Goal: Task Accomplishment & Management: Complete application form

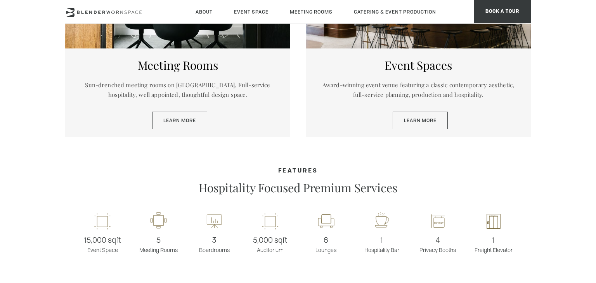
scroll to position [479, 0]
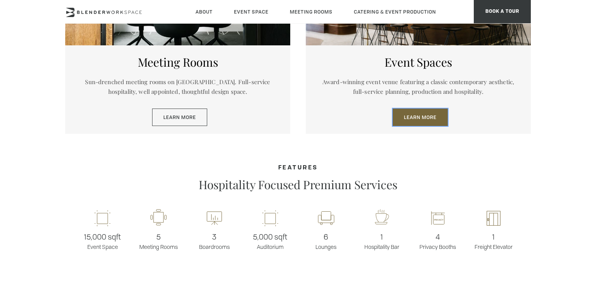
click at [433, 121] on link "Learn More" at bounding box center [420, 118] width 55 height 18
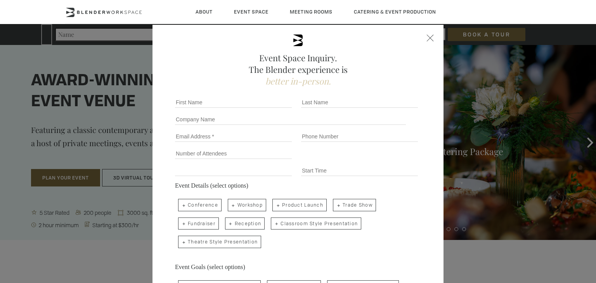
type div "2025-08-22"
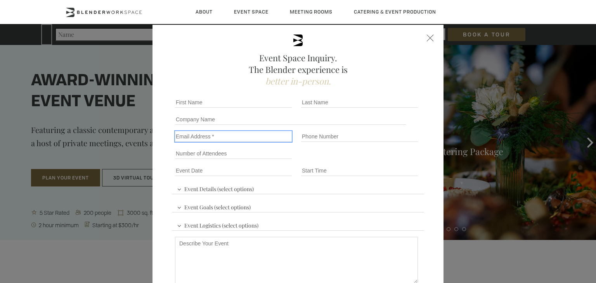
click at [189, 136] on input "Email" at bounding box center [233, 136] width 117 height 11
type input "rachel@matchaelectric.com"
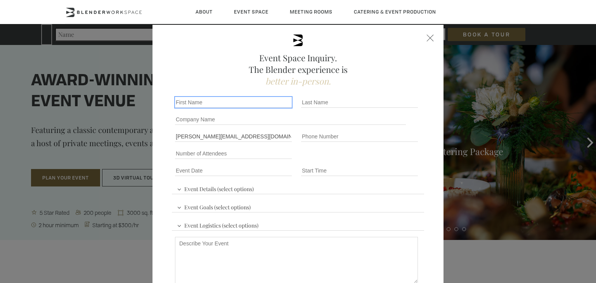
click at [203, 103] on input "First name *" at bounding box center [233, 102] width 117 height 11
type input "Rachel"
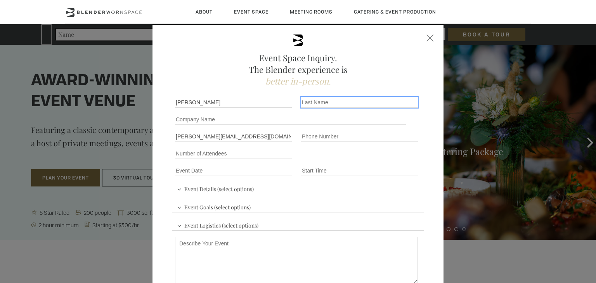
type input "Walters"
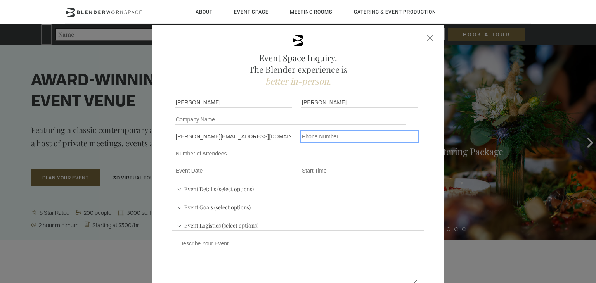
type input "17169131132"
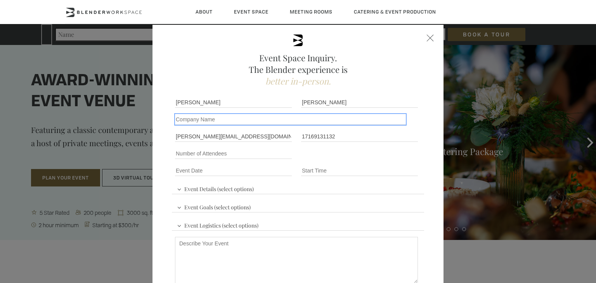
click at [232, 121] on input "Company name" at bounding box center [290, 119] width 231 height 11
type input "Matcha EV"
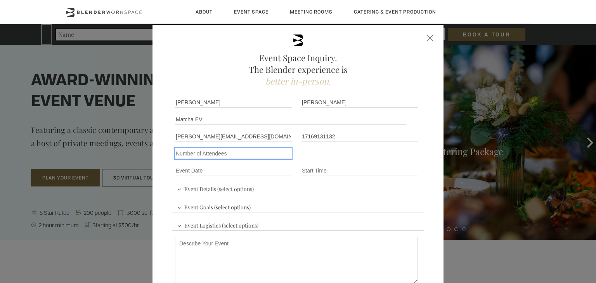
click at [222, 154] on input "Number of Attendees" at bounding box center [233, 153] width 117 height 11
type input "50"
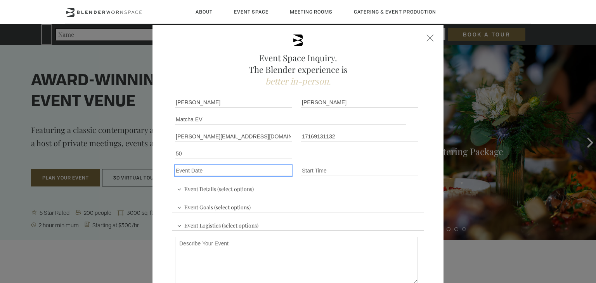
click at [218, 172] on input "Event Date *" at bounding box center [233, 170] width 117 height 11
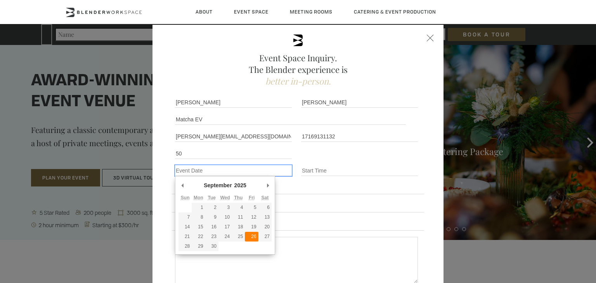
type div "2025-09-26"
type input "09/26/2025"
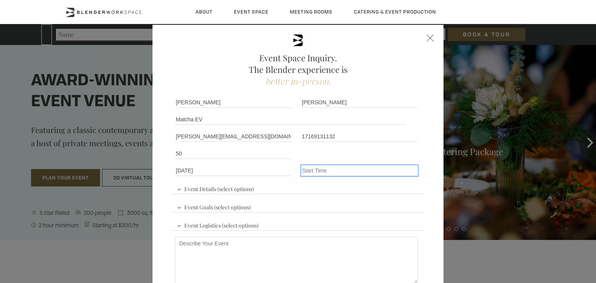
click at [320, 170] on input "Event Time" at bounding box center [359, 170] width 117 height 11
type input "10AM"
click at [247, 190] on span "Event Details (select options)" at bounding box center [215, 188] width 81 height 12
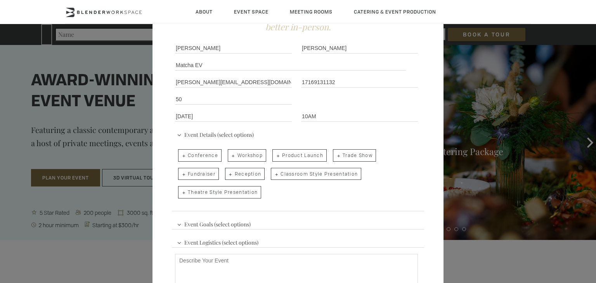
scroll to position [56, 0]
click at [241, 168] on span "Reception" at bounding box center [245, 172] width 40 height 12
click at [227, 168] on input "Reception" at bounding box center [224, 168] width 5 height 11
checkbox input "true"
click at [224, 190] on span "Theatre Style Presentation" at bounding box center [219, 191] width 83 height 12
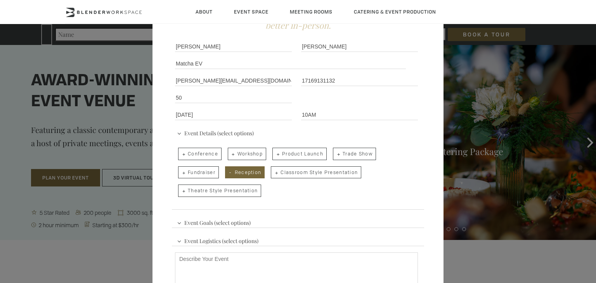
click at [180, 190] on input "Theatre Style Presentation" at bounding box center [177, 187] width 5 height 11
checkbox input "true"
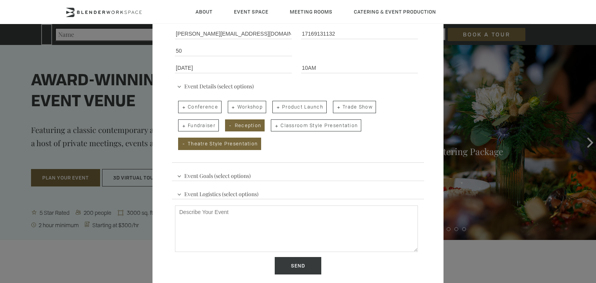
scroll to position [106, 0]
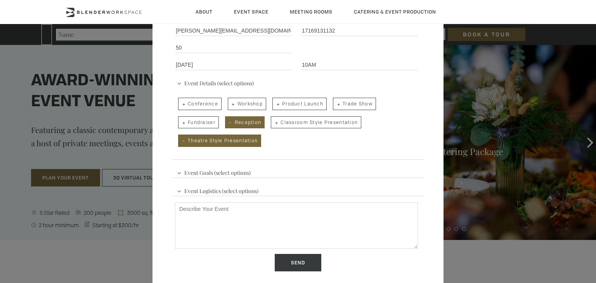
click at [229, 171] on span "Event Goals (select options)" at bounding box center [214, 172] width 78 height 12
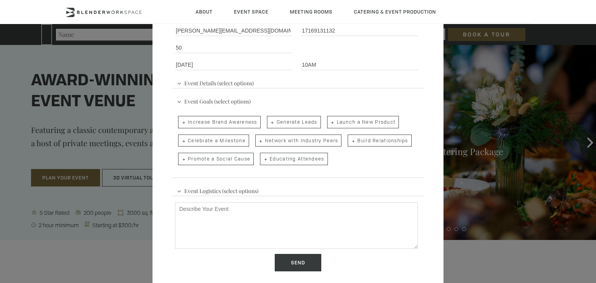
click at [283, 124] on span "Generate Leads" at bounding box center [294, 122] width 54 height 12
click at [269, 124] on input "Generate Leads" at bounding box center [266, 118] width 5 height 11
checkbox input "true"
click at [247, 124] on span "Increase Brand Awareness" at bounding box center [219, 122] width 83 height 12
click at [180, 124] on input "Increase Brand Awareness" at bounding box center [177, 118] width 5 height 11
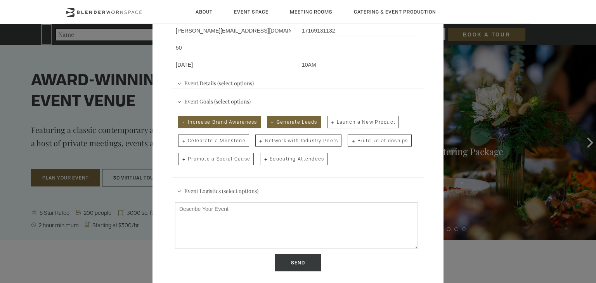
checkbox input "true"
click at [280, 140] on span "Network with Industry Peers" at bounding box center [298, 141] width 87 height 12
click at [257, 140] on input "Network with Industry Peers" at bounding box center [254, 137] width 5 height 11
checkbox input "true"
click at [369, 142] on span "Build Relationships" at bounding box center [380, 141] width 64 height 12
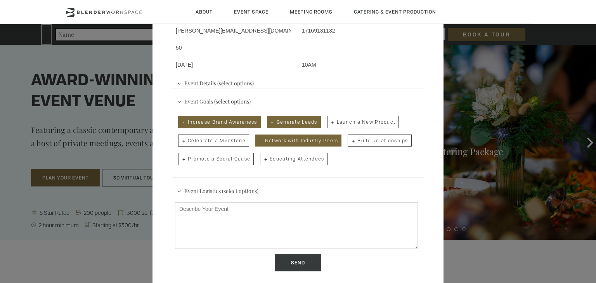
click at [350, 142] on input "Build Relationships" at bounding box center [347, 137] width 5 height 11
checkbox input "true"
click at [315, 159] on span "Educating Attendees" at bounding box center [294, 159] width 68 height 12
click at [262, 159] on input "Educating Attendees" at bounding box center [259, 155] width 5 height 11
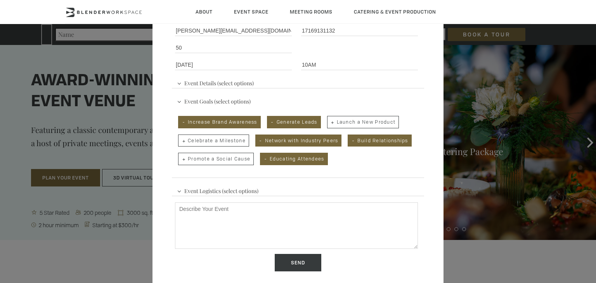
checkbox input "true"
click at [270, 191] on div "Event Logistics (select options) Audio/Visual Presentation Breakout Rooms Break…" at bounding box center [298, 224] width 252 height 86
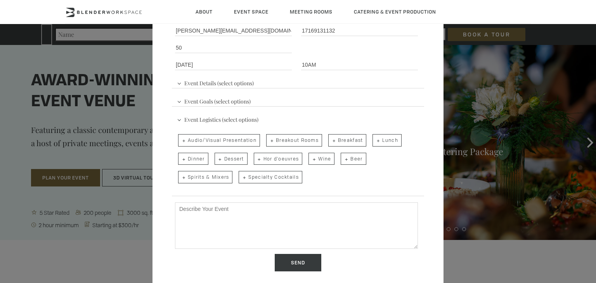
click at [229, 140] on span "Audio/Visual Presentation" at bounding box center [219, 140] width 82 height 12
click at [180, 140] on input "Audio/Visual Presentation" at bounding box center [177, 136] width 5 height 11
checkbox input "true"
click at [353, 139] on span "Breakfast" at bounding box center [347, 140] width 38 height 12
click at [330, 139] on input "Breakfast" at bounding box center [327, 136] width 5 height 11
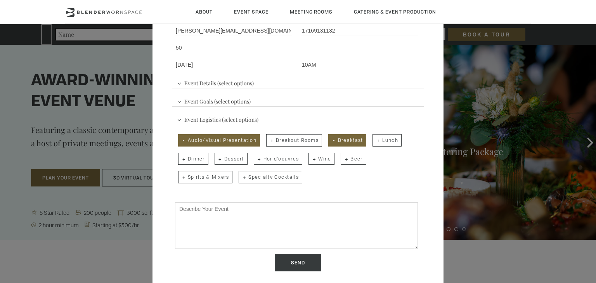
checkbox input "true"
click at [297, 258] on input "Send" at bounding box center [298, 263] width 47 height 18
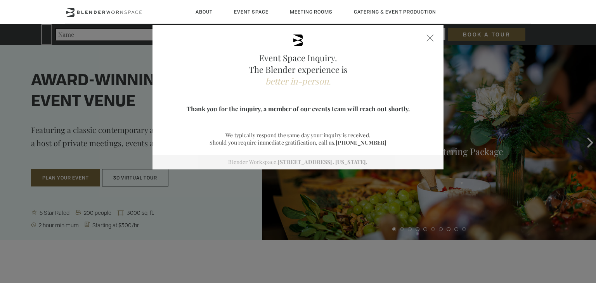
scroll to position [0, 0]
